Goal: Transaction & Acquisition: Purchase product/service

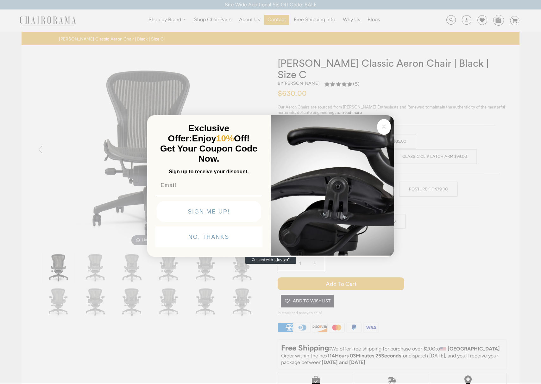
click at [213, 235] on button "NO, THANKS" at bounding box center [208, 237] width 107 height 21
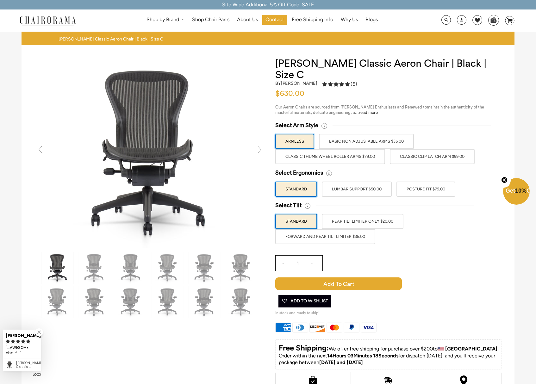
click at [403, 149] on label "Classic Clip Latch Arm $99.00" at bounding box center [432, 156] width 85 height 15
click at [0, 0] on input "Classic Clip Latch Arm $99.00" at bounding box center [0, 0] width 0 height 0
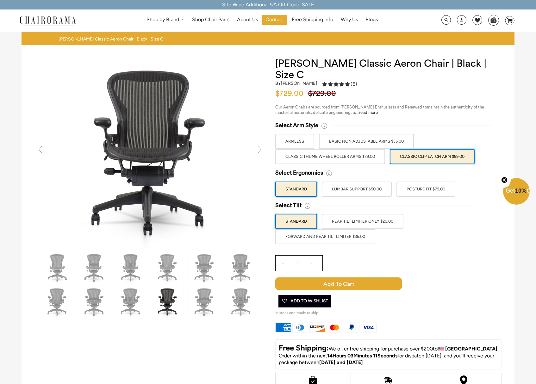
click at [377, 182] on label "LUMBAR SUPPORT $50.00" at bounding box center [357, 189] width 70 height 15
click at [0, 0] on input "LUMBAR SUPPORT $50.00" at bounding box center [0, 0] width 0 height 0
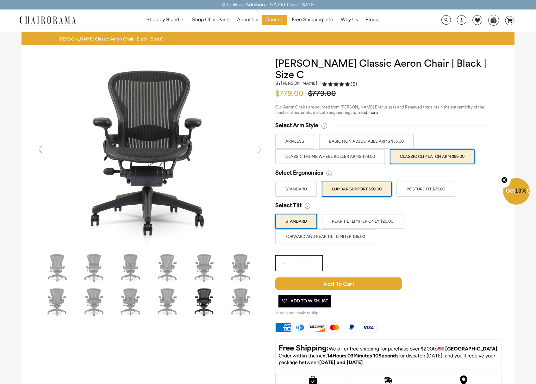
click at [431, 182] on label "POSTURE FIT $79.00" at bounding box center [426, 189] width 59 height 15
click at [0, 0] on input "POSTURE FIT $79.00" at bounding box center [0, 0] width 0 height 0
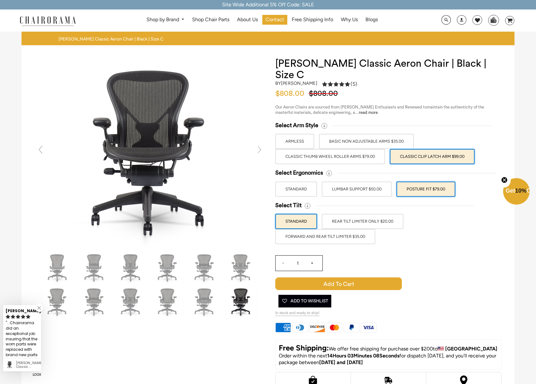
click at [376, 182] on label "LUMBAR SUPPORT $50.00" at bounding box center [357, 189] width 70 height 15
click at [0, 0] on input "LUMBAR SUPPORT $50.00" at bounding box center [0, 0] width 0 height 0
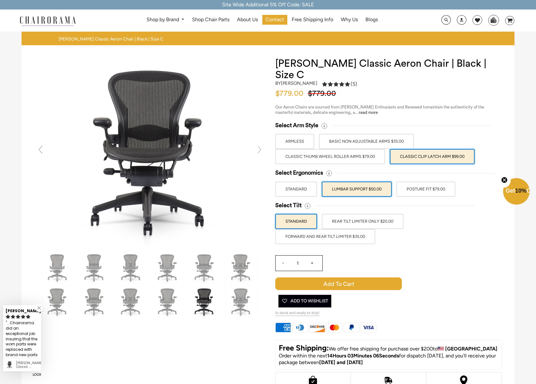
click at [363, 229] on label "FORWARD AND REAR TILT LIMITER $35.00" at bounding box center [325, 236] width 100 height 15
click at [0, 0] on input "FORWARD AND REAR TILT LIMITER $35.00" at bounding box center [0, 0] width 0 height 0
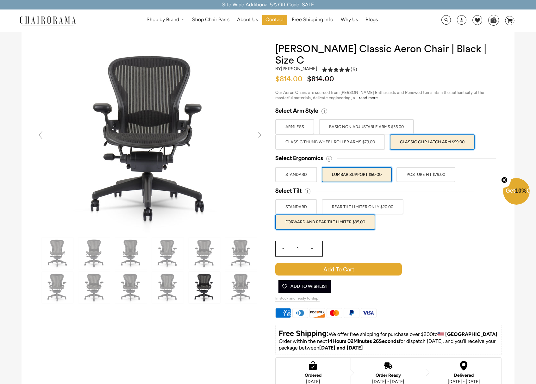
scroll to position [13, 0]
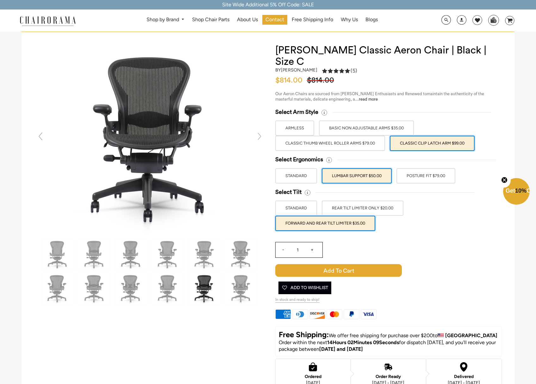
click at [432, 168] on label "POSTURE FIT $79.00" at bounding box center [426, 175] width 59 height 15
click at [0, 0] on input "POSTURE FIT $79.00" at bounding box center [0, 0] width 0 height 0
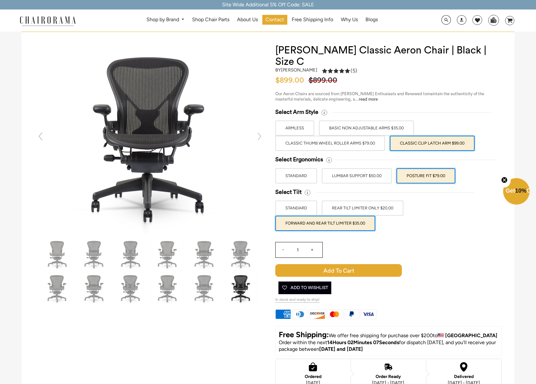
scroll to position [12, 0]
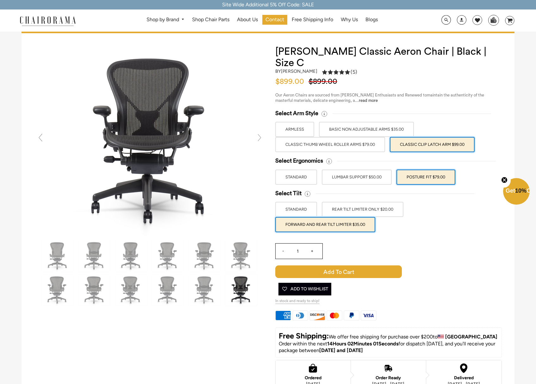
click at [259, 138] on link at bounding box center [259, 137] width 13 height 13
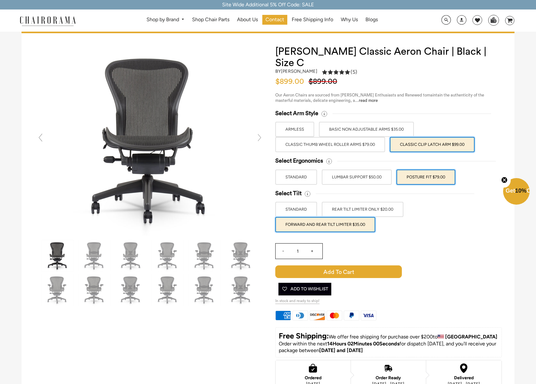
click at [259, 138] on link at bounding box center [259, 137] width 13 height 13
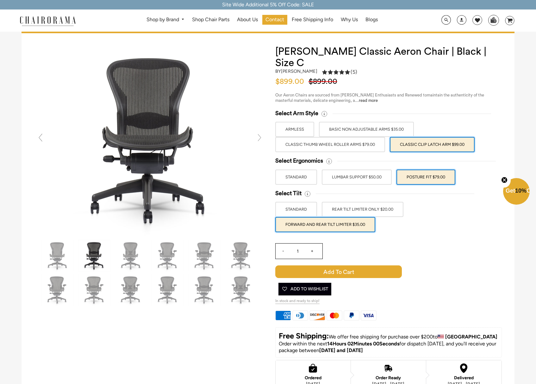
click at [259, 138] on link at bounding box center [259, 137] width 13 height 13
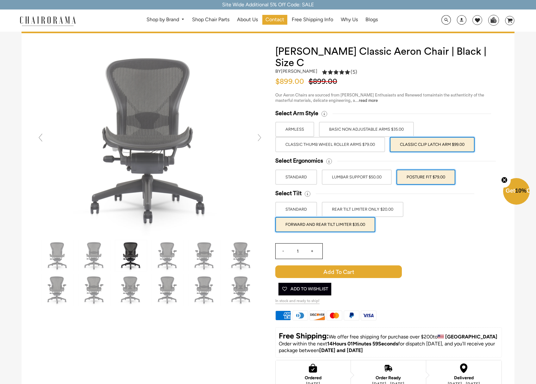
click at [259, 138] on link at bounding box center [259, 137] width 13 height 13
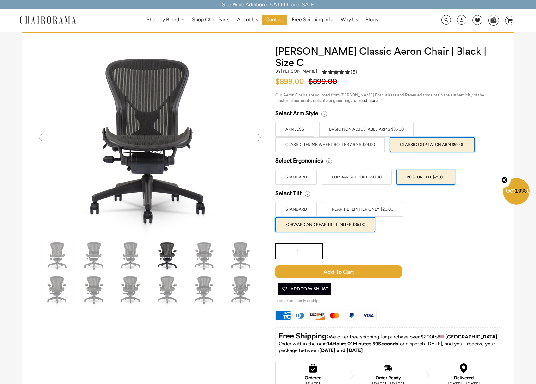
click at [259, 138] on link at bounding box center [259, 137] width 13 height 13
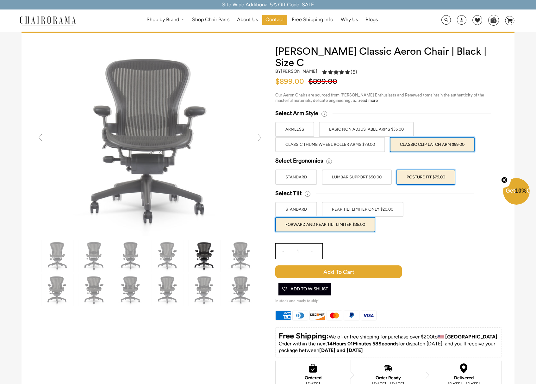
click at [259, 138] on link at bounding box center [259, 137] width 13 height 13
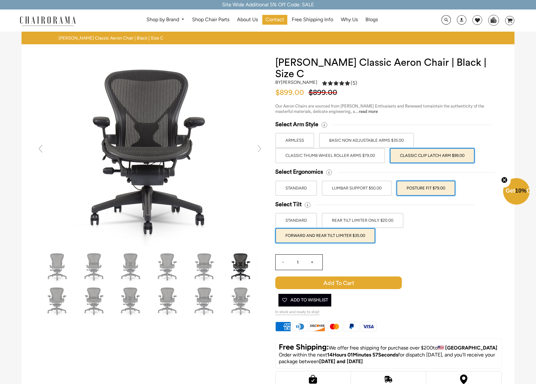
scroll to position [0, 0]
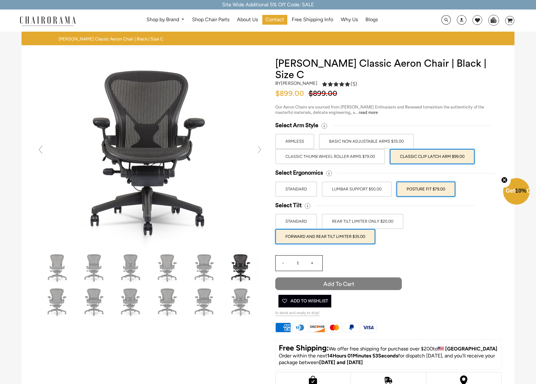
click at [331, 278] on span "Add to Cart" at bounding box center [338, 284] width 127 height 13
